Goal: Find specific page/section: Find specific page/section

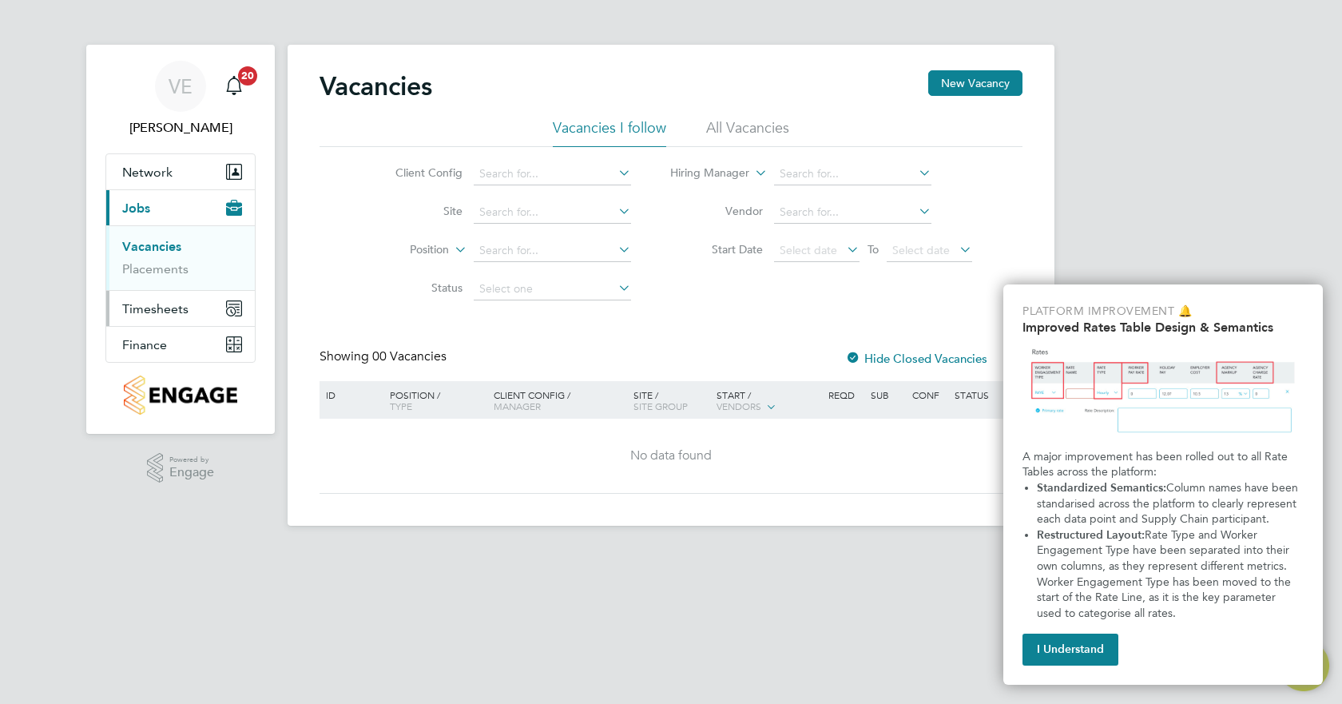
click at [160, 312] on span "Timesheets" at bounding box center [155, 308] width 66 height 15
click at [163, 284] on link "Timesheets" at bounding box center [155, 282] width 66 height 15
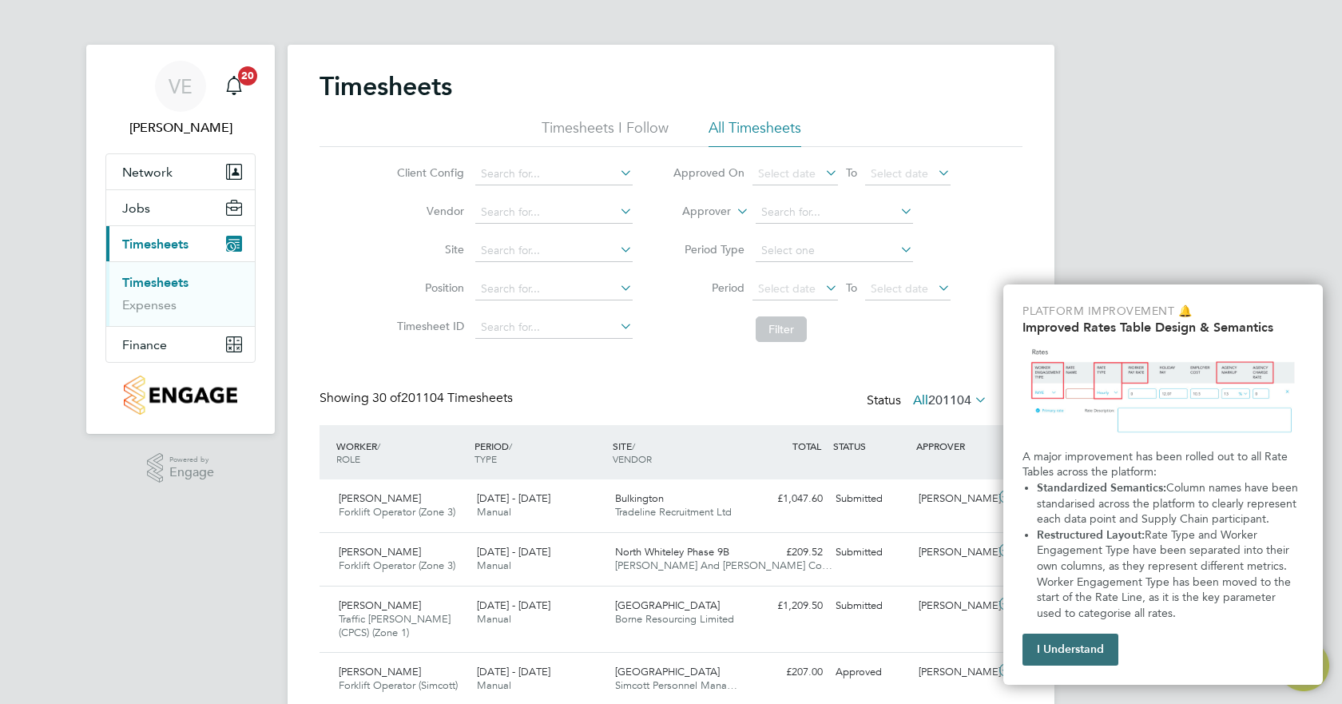
click at [1057, 656] on button "I Understand" at bounding box center [1070, 649] width 96 height 32
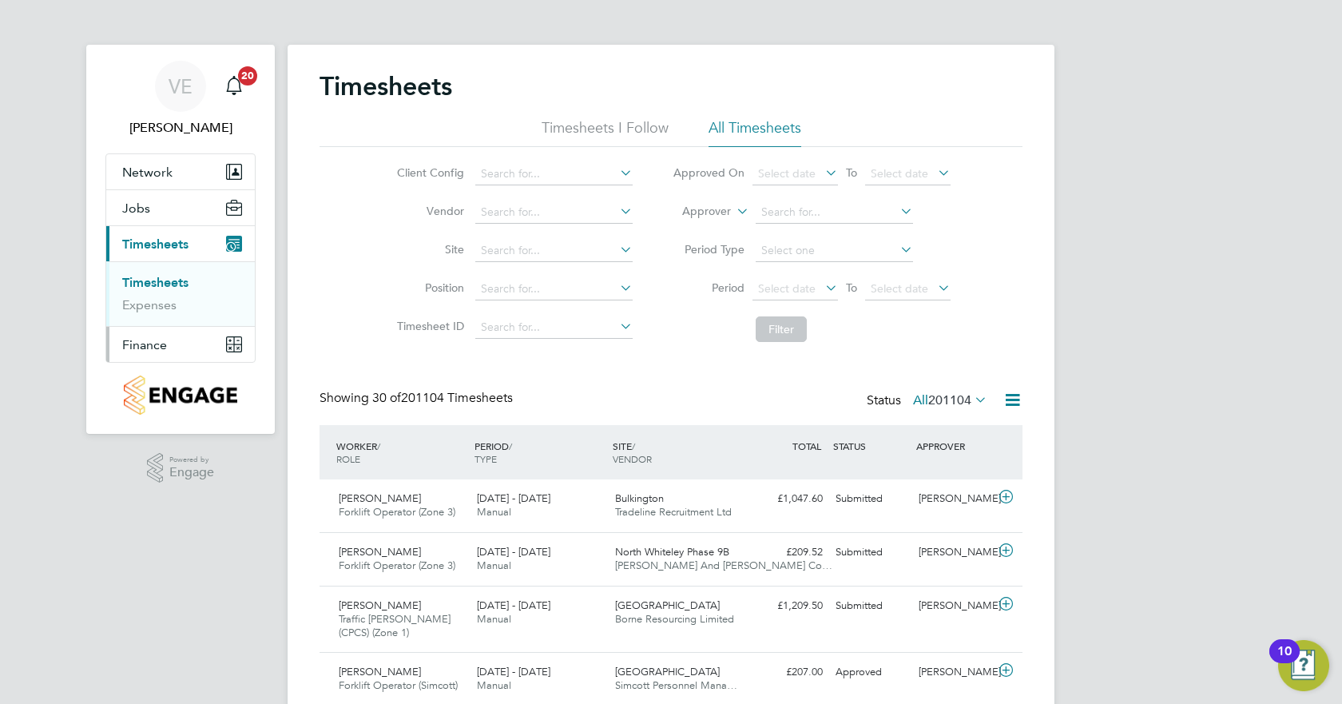
click at [169, 350] on button "Finance" at bounding box center [180, 344] width 149 height 35
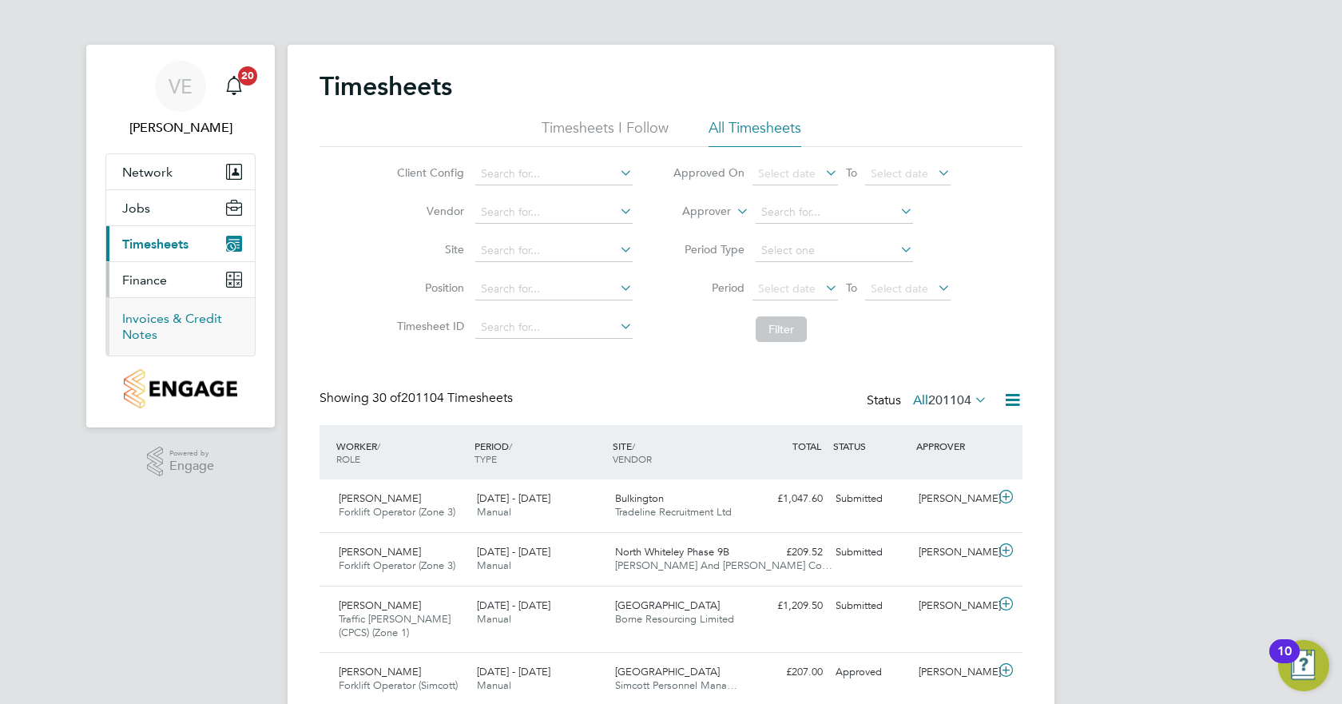
click at [178, 319] on link "Invoices & Credit Notes" at bounding box center [172, 326] width 100 height 31
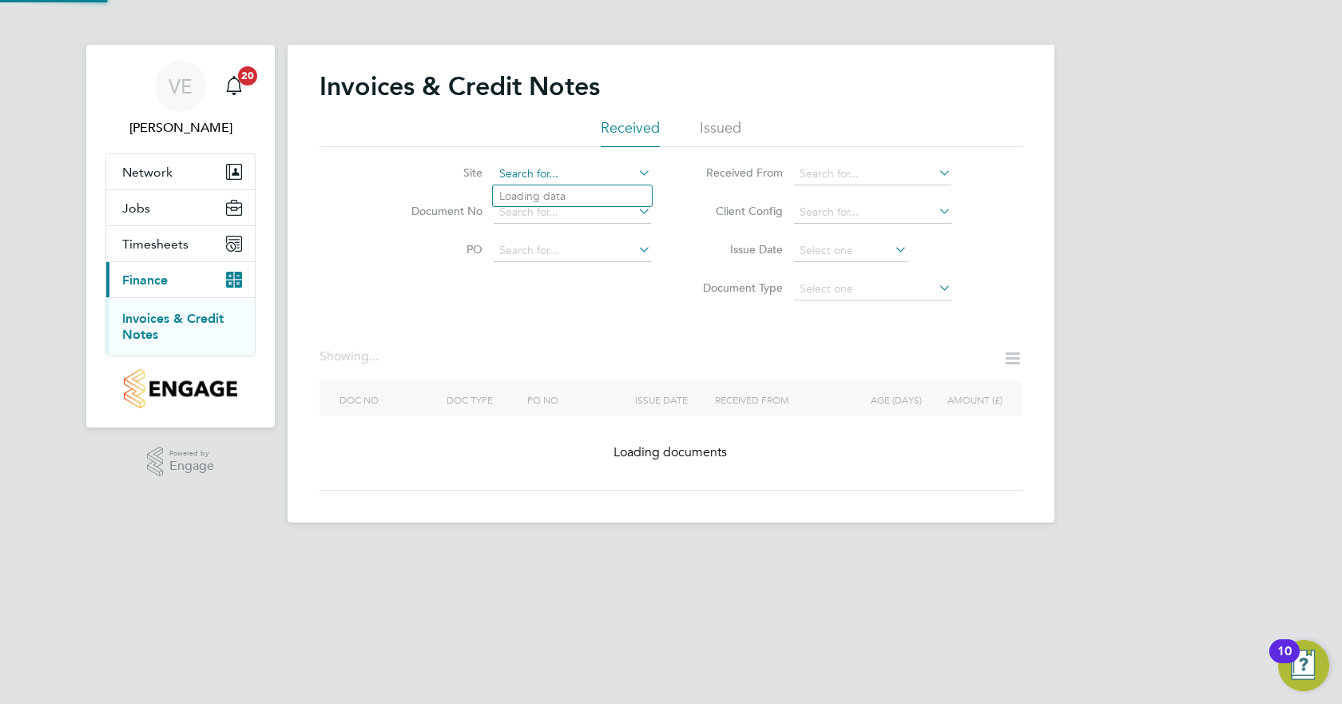
click at [601, 174] on input at bounding box center [572, 174] width 157 height 22
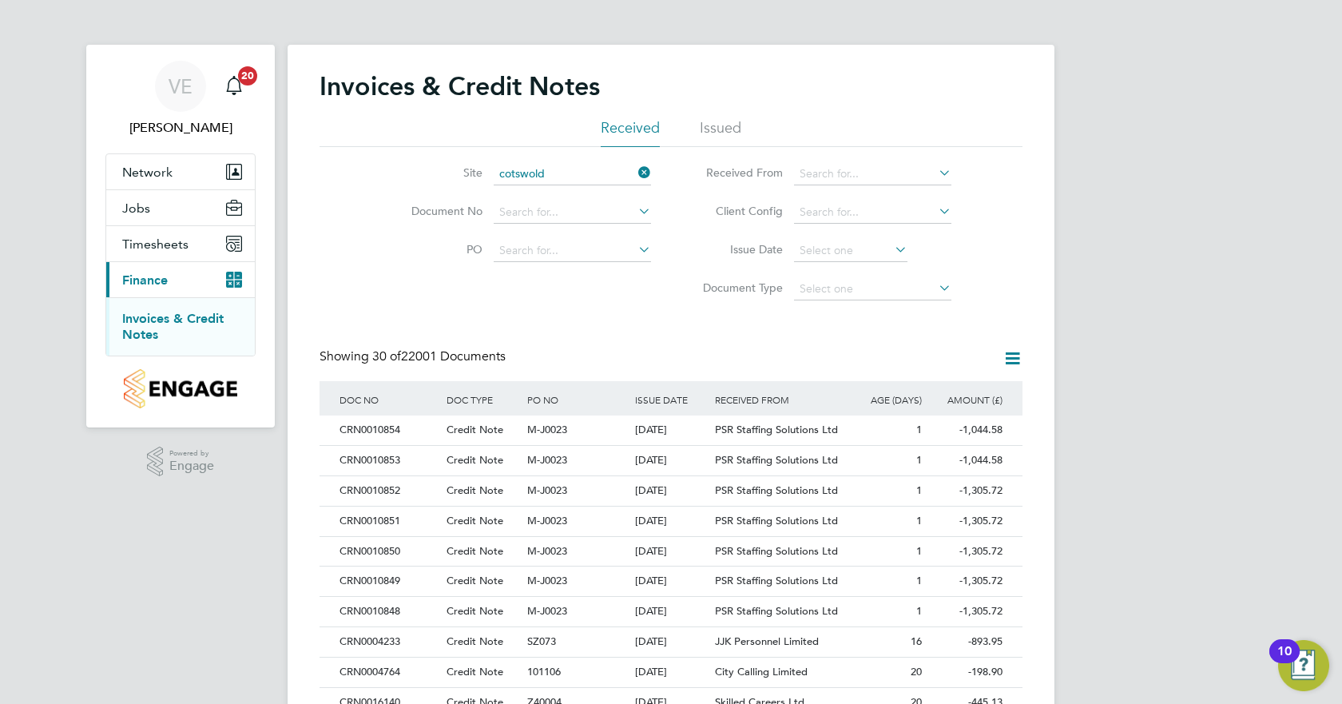
click at [558, 279] on li "Cotswold s Head Office (Finance)" at bounding box center [665, 280] width 344 height 22
type input "Cotswolds Head Office (Finance)"
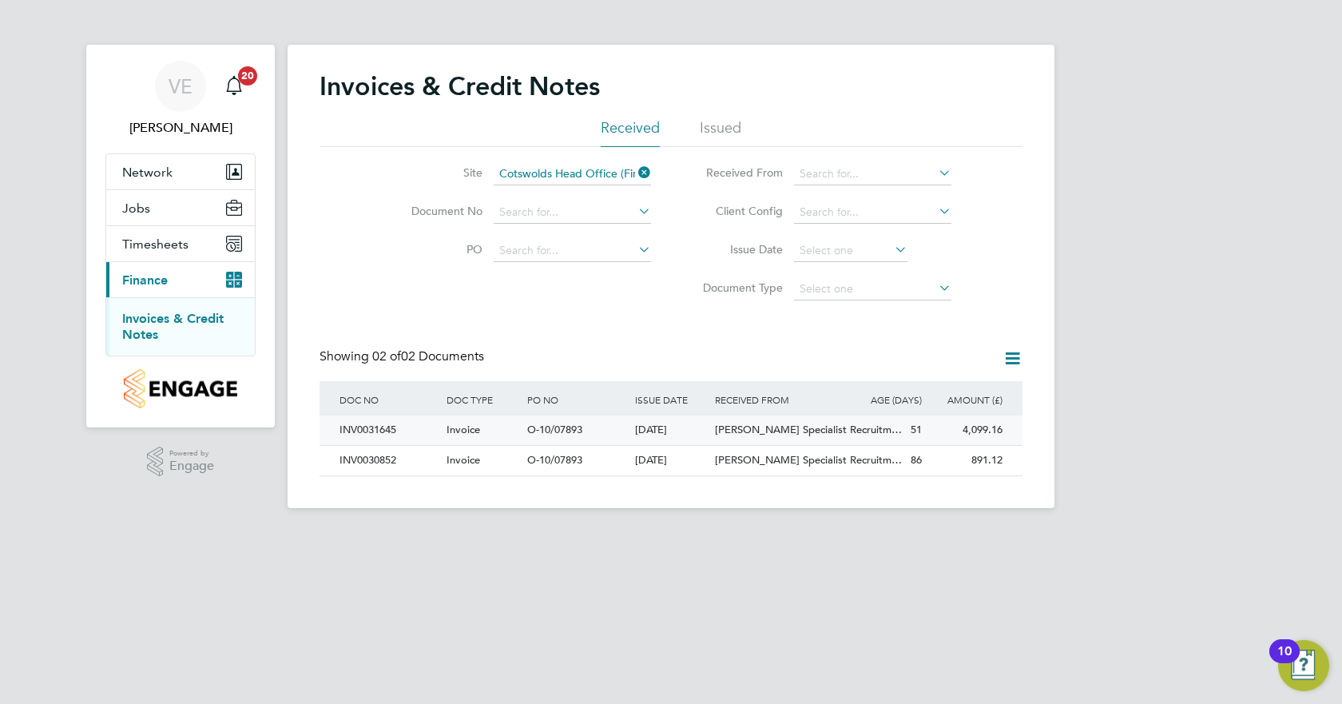
click at [767, 435] on span "[PERSON_NAME] Specialist Recruitm…" at bounding box center [808, 430] width 187 height 14
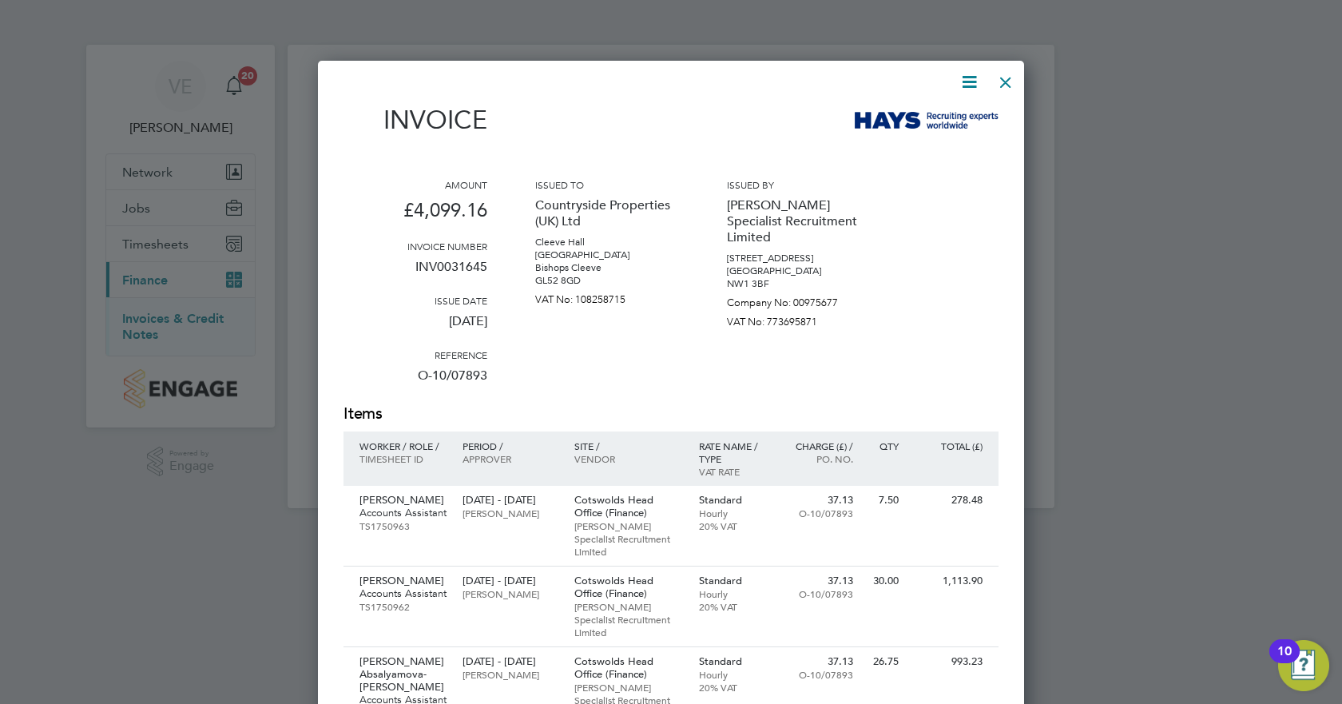
click at [1006, 77] on div at bounding box center [1005, 78] width 29 height 29
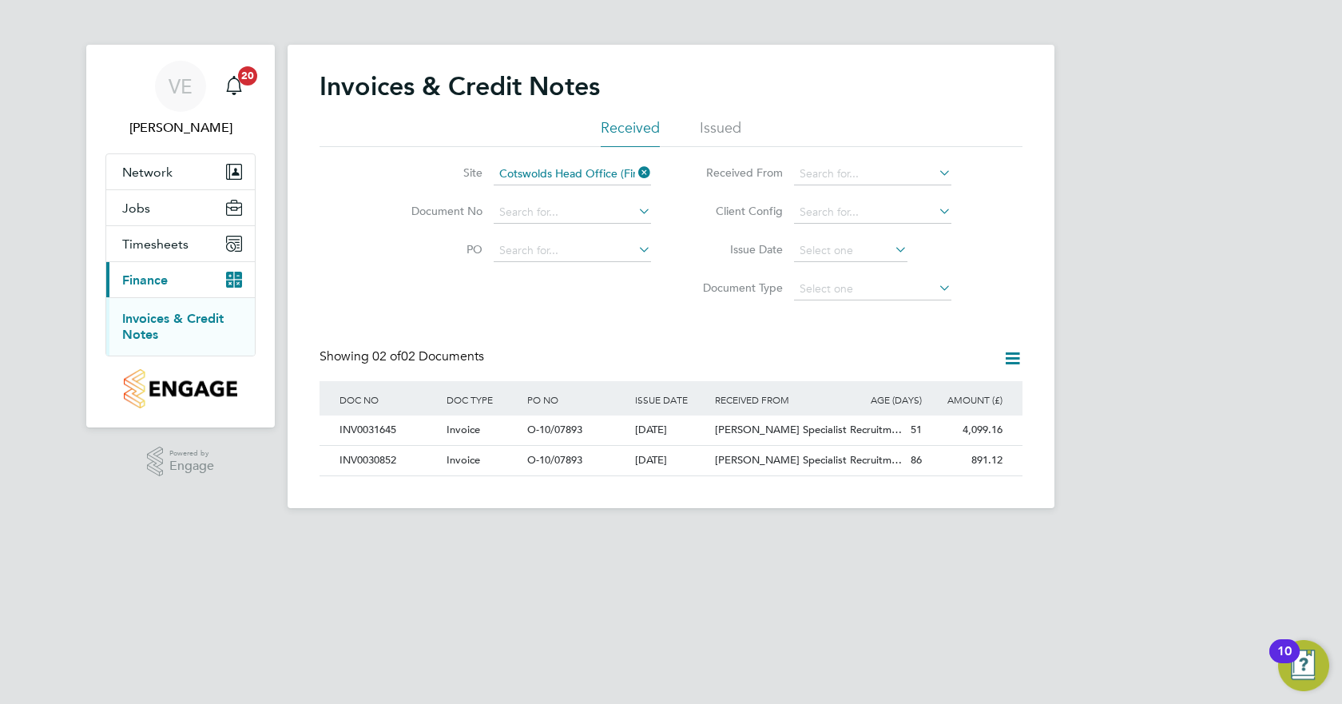
click at [1015, 351] on icon at bounding box center [1012, 358] width 20 height 20
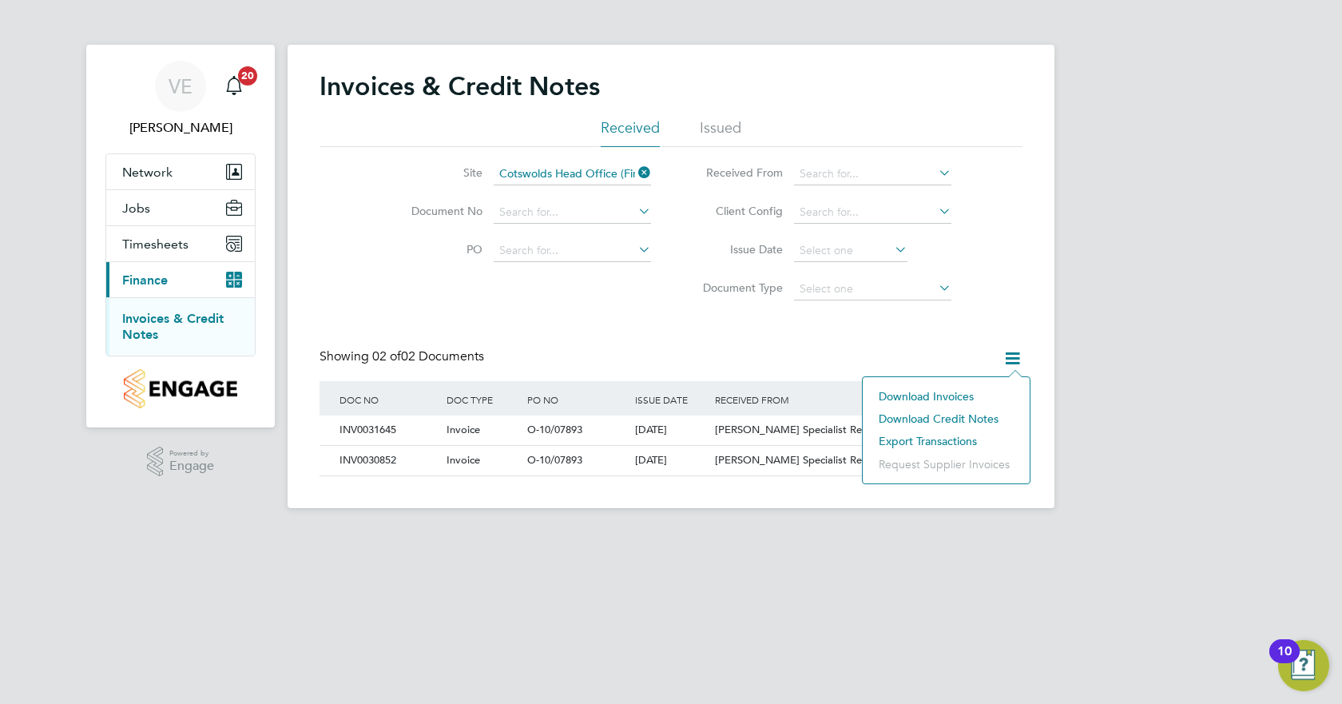
click at [1101, 352] on div "VE [PERSON_NAME] Notifications 20 Applications: Network Team Members Sites Work…" at bounding box center [671, 267] width 1342 height 534
